Goal: Task Accomplishment & Management: Use online tool/utility

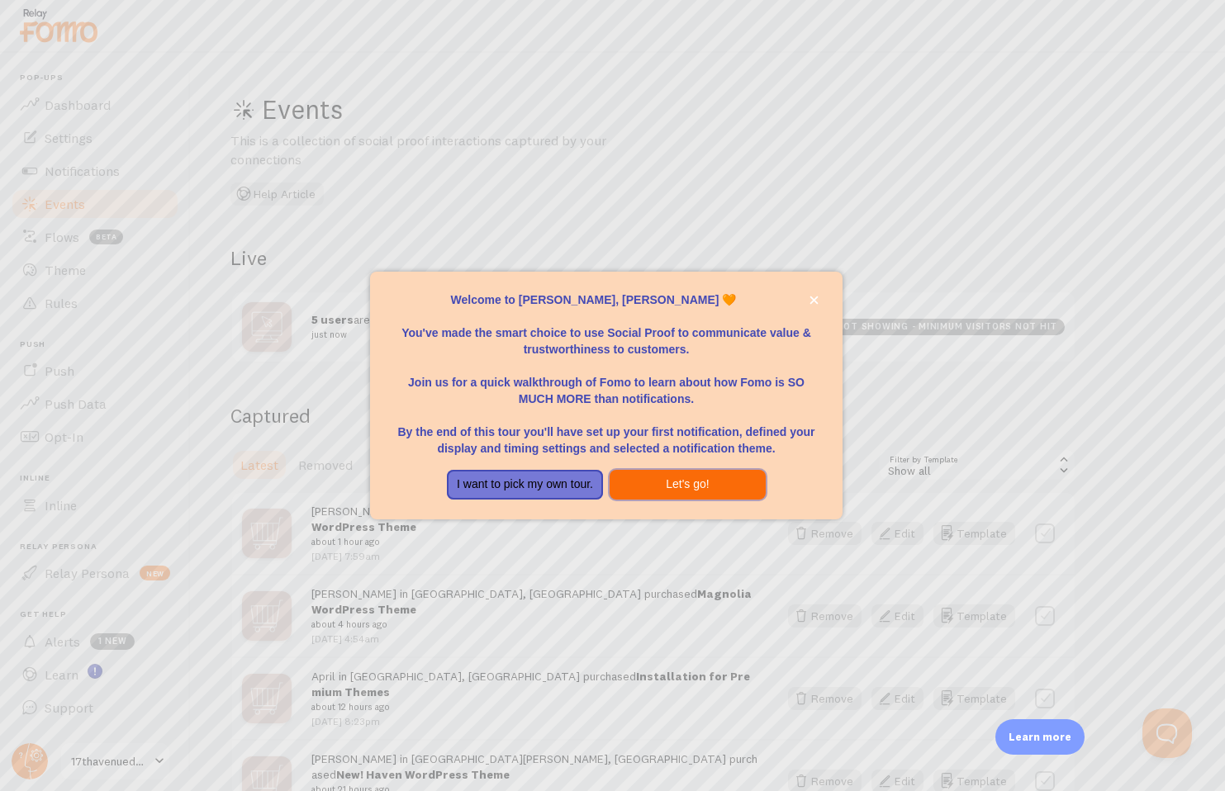
click at [711, 486] on button "Let's go!" at bounding box center [688, 485] width 156 height 30
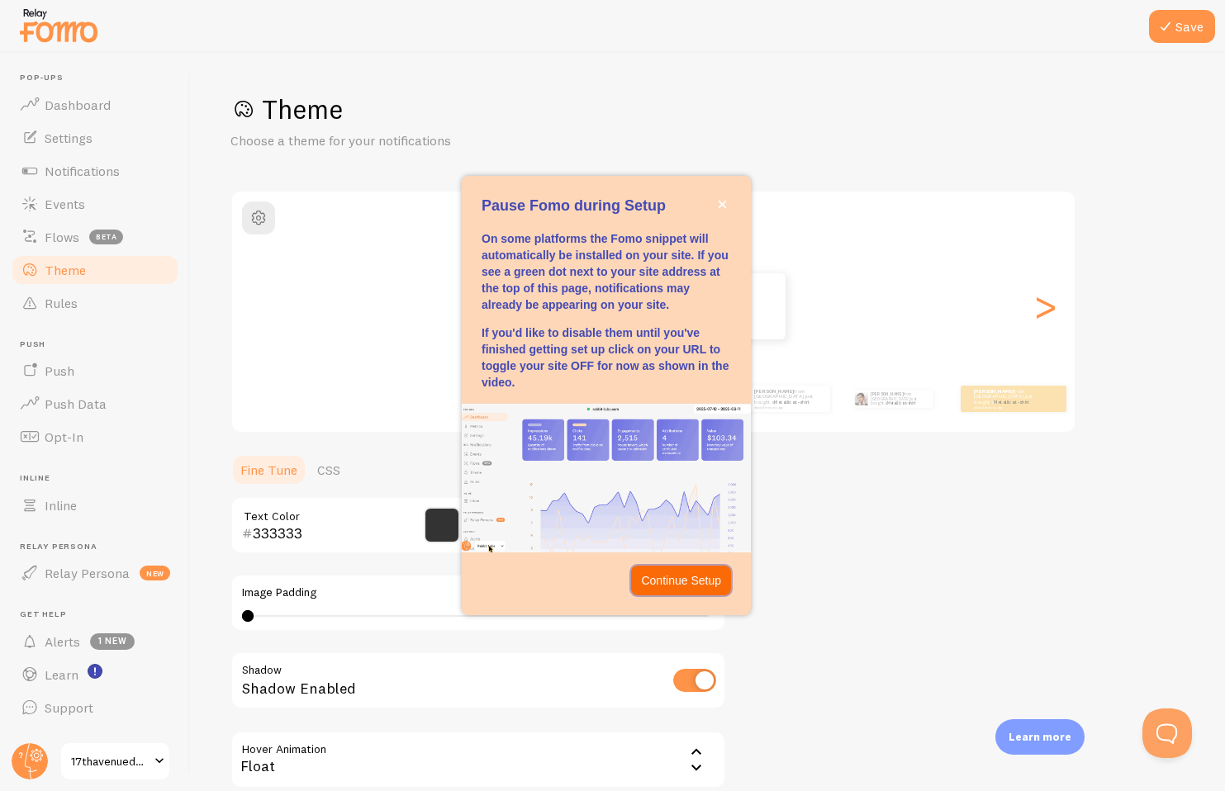
click at [683, 591] on button "Continue Setup" at bounding box center [681, 581] width 100 height 30
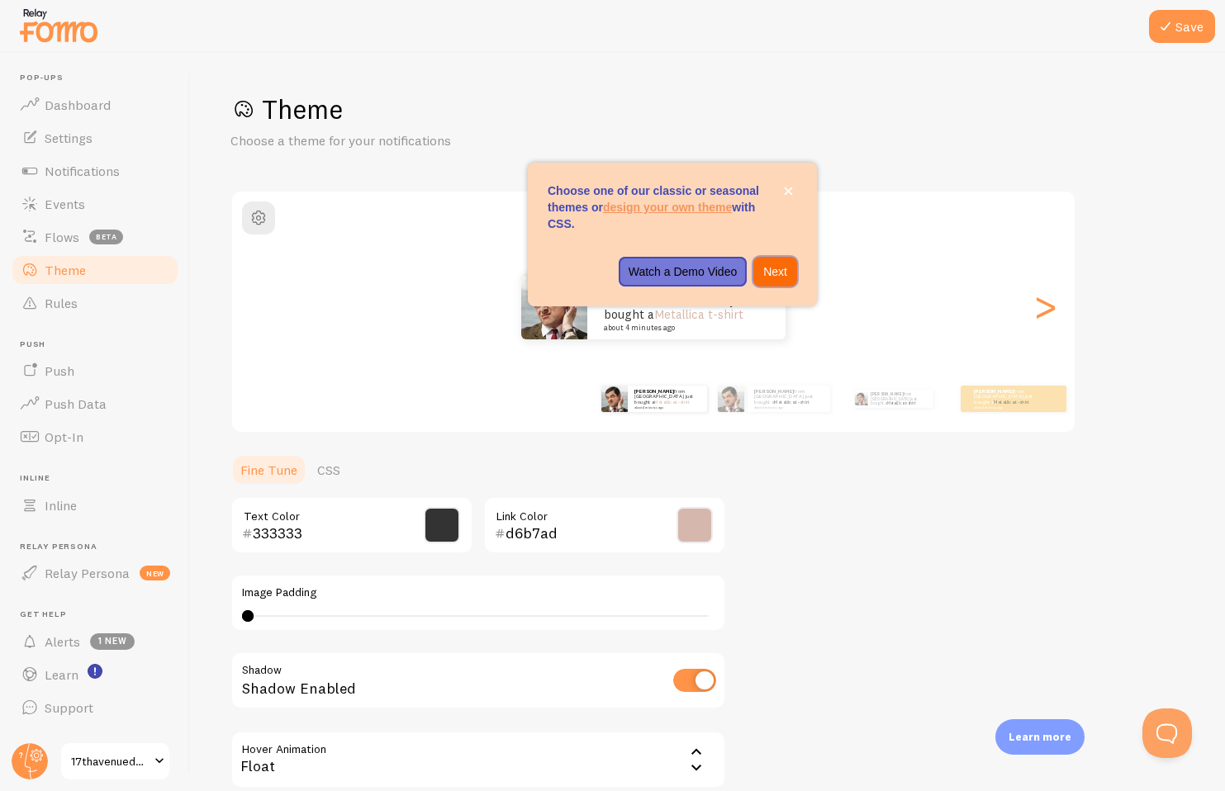
click at [773, 268] on p "Next" at bounding box center [775, 272] width 24 height 17
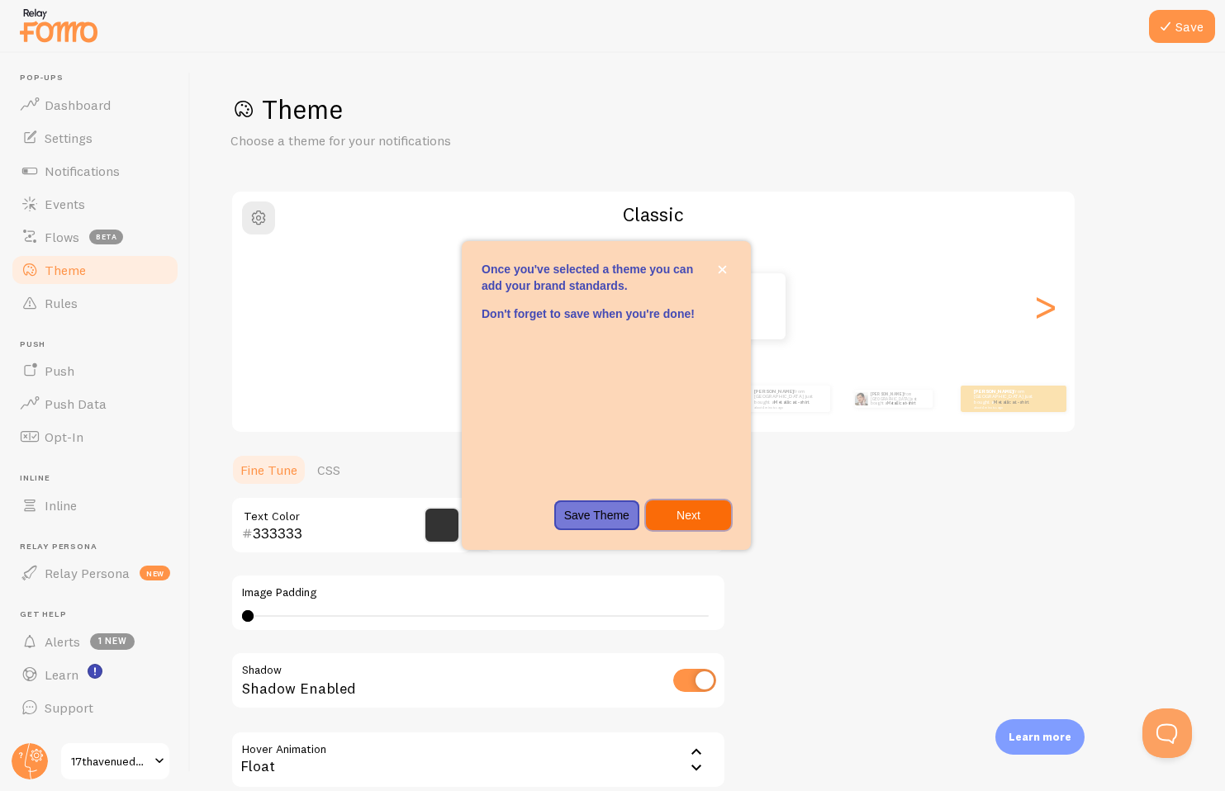
click at [707, 520] on p "Next" at bounding box center [688, 515] width 65 height 17
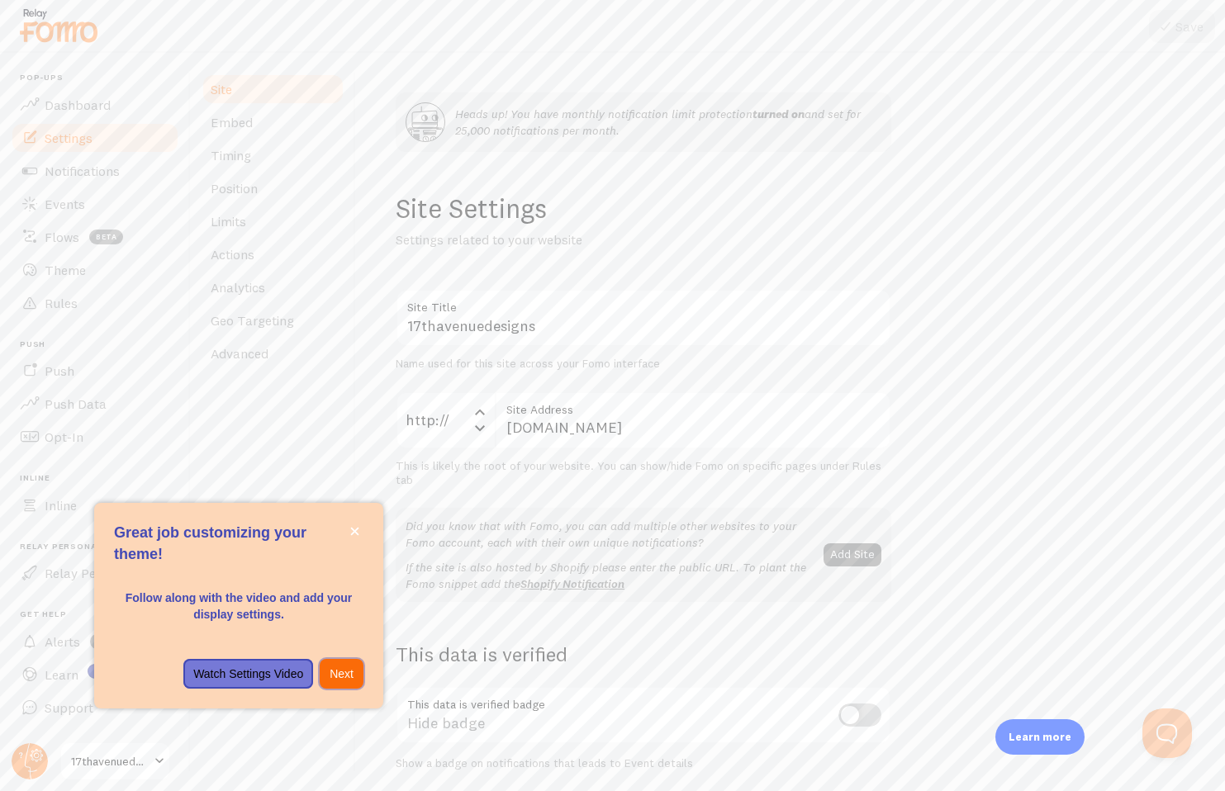
click at [335, 675] on p "Next" at bounding box center [342, 674] width 24 height 17
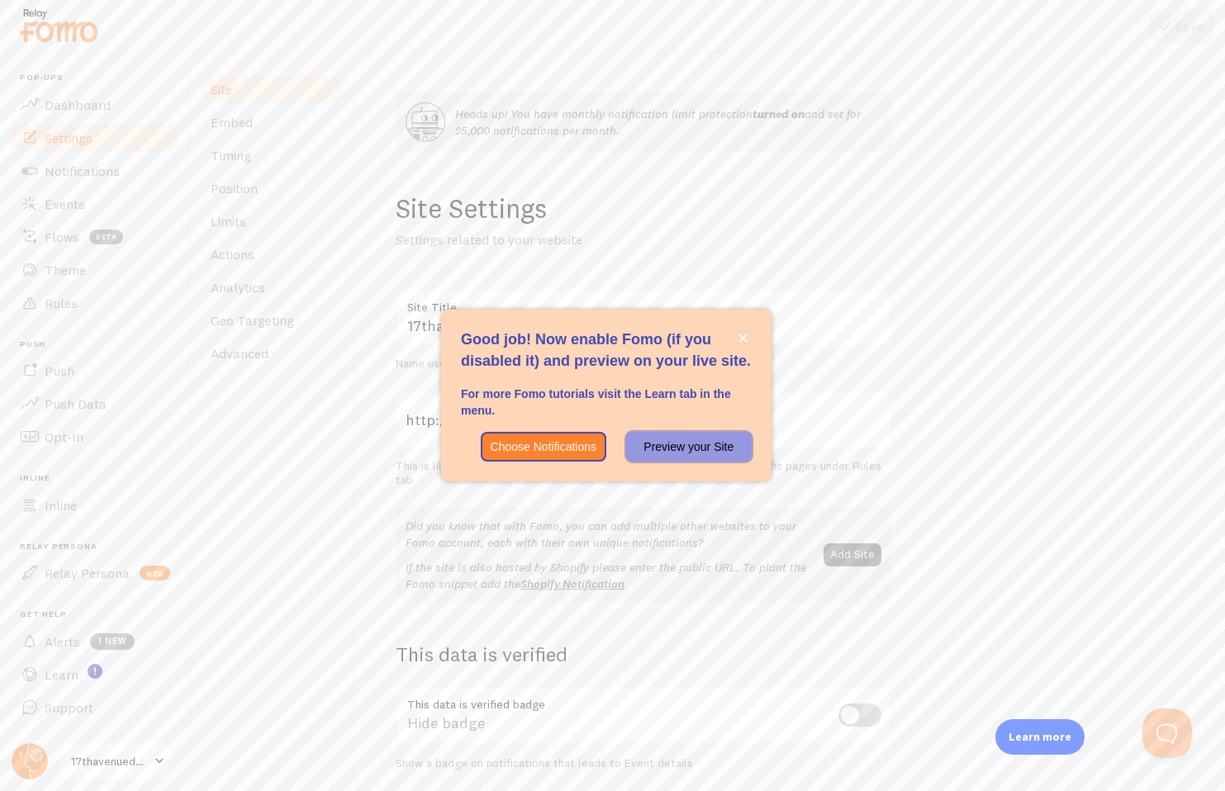
click at [690, 449] on p "Preview your Site" at bounding box center [689, 447] width 106 height 17
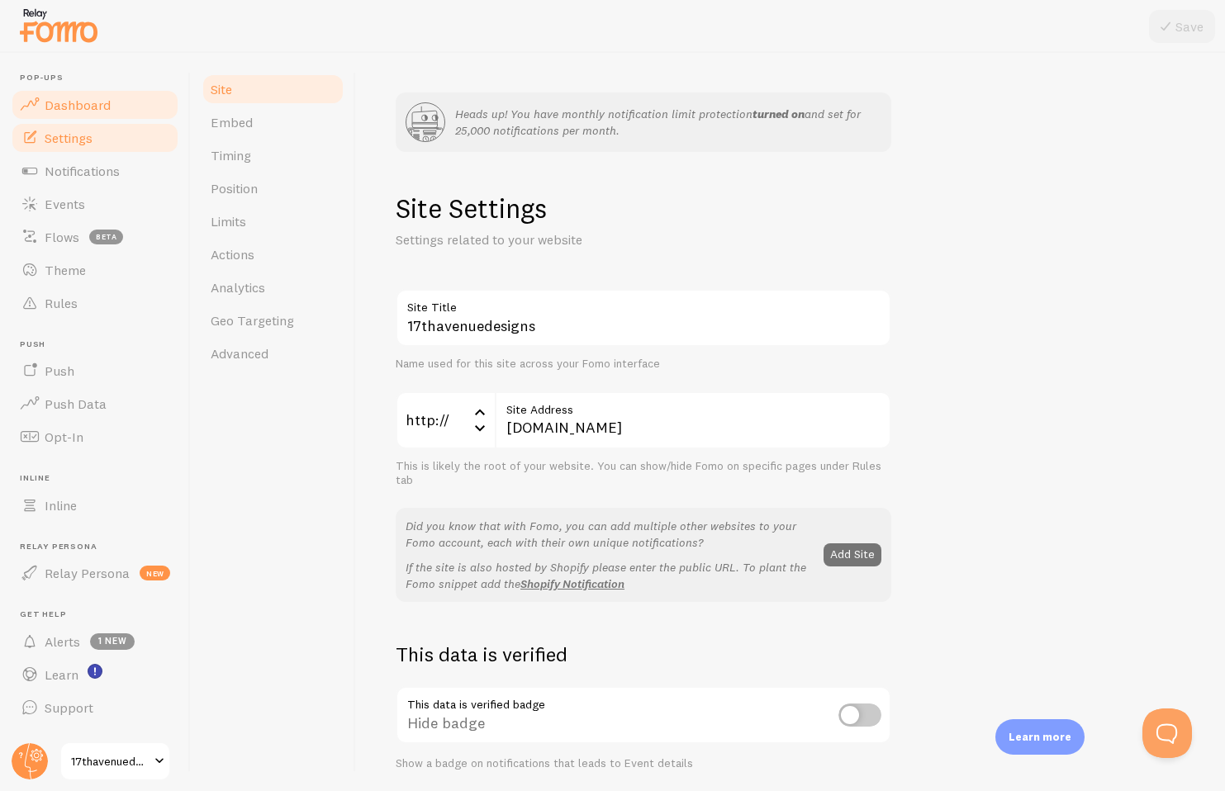
click at [64, 106] on span "Dashboard" at bounding box center [78, 105] width 66 height 17
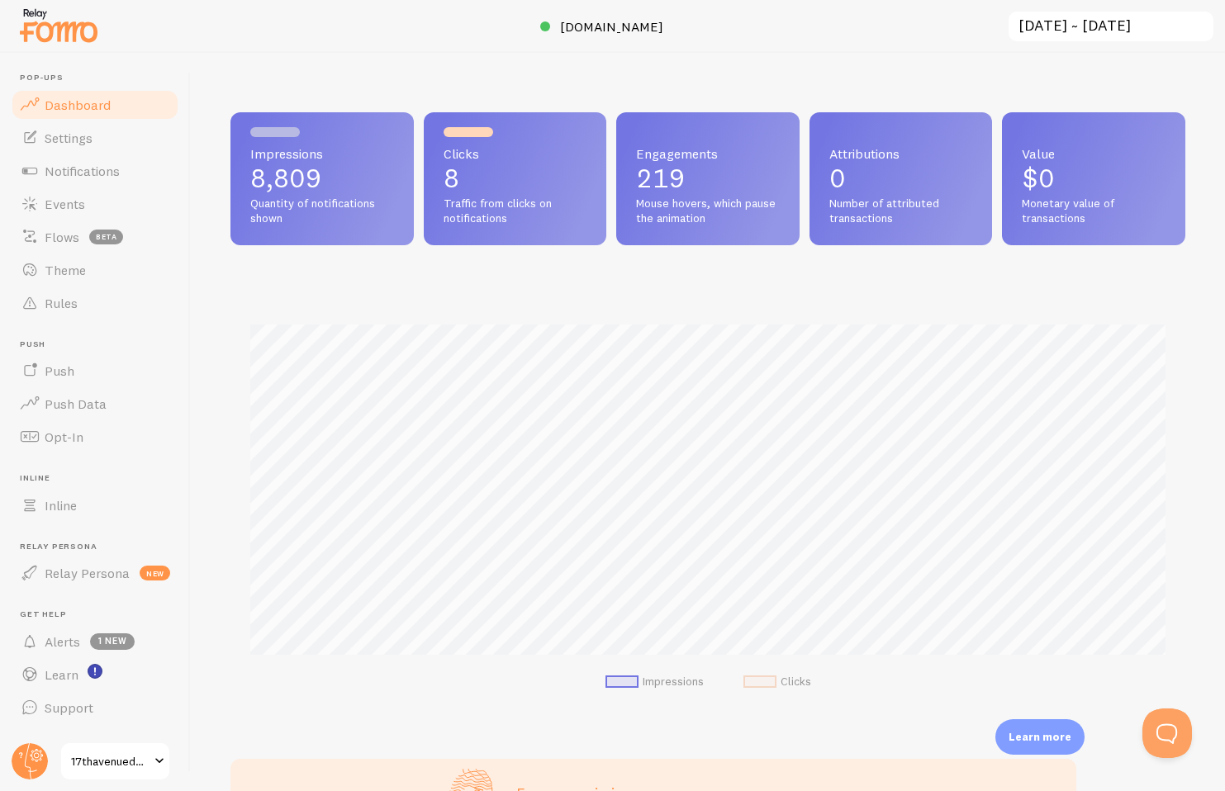
scroll to position [434, 955]
click at [1085, 68] on div "Impressions 8,809 Quantity of notifications shown Clicks 8 Traffic from clicks …" at bounding box center [708, 422] width 1034 height 738
